Goal: Navigation & Orientation: Understand site structure

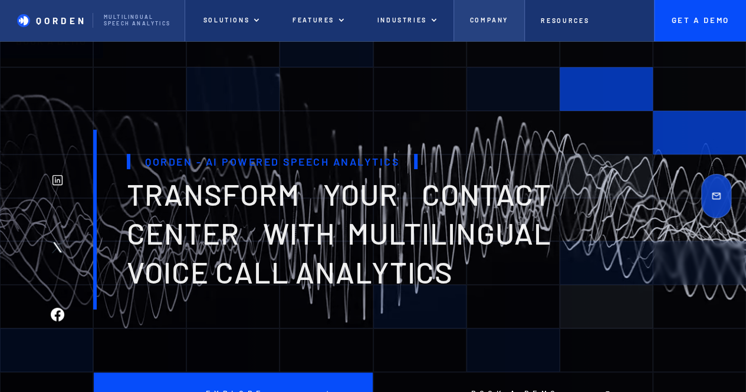
click at [454, 25] on link "Company" at bounding box center [488, 20] width 71 height 41
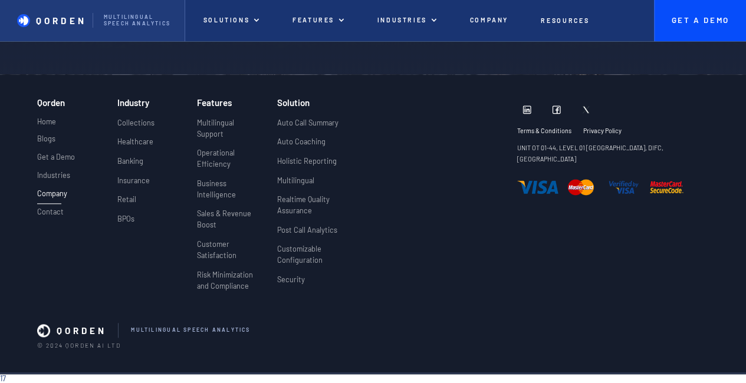
scroll to position [2757, 0]
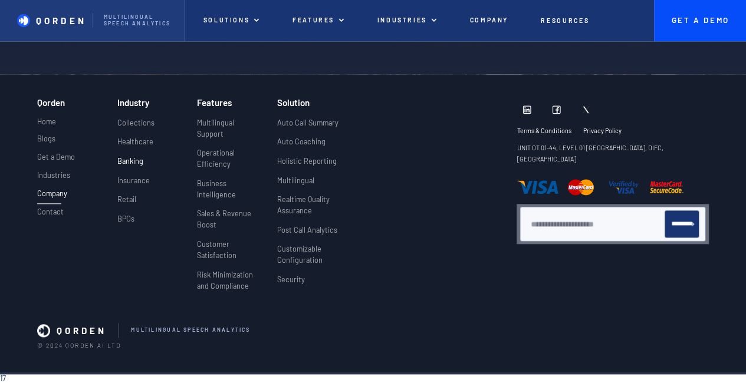
click at [133, 160] on p "Banking" at bounding box center [130, 161] width 26 height 11
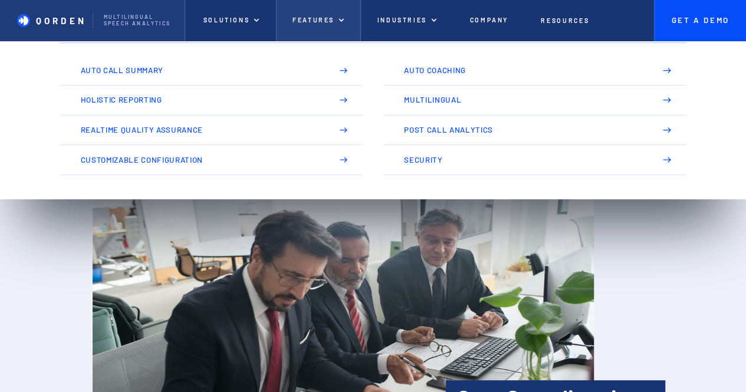
click at [308, 22] on p "Features" at bounding box center [313, 21] width 42 height 8
